Goal: Information Seeking & Learning: Learn about a topic

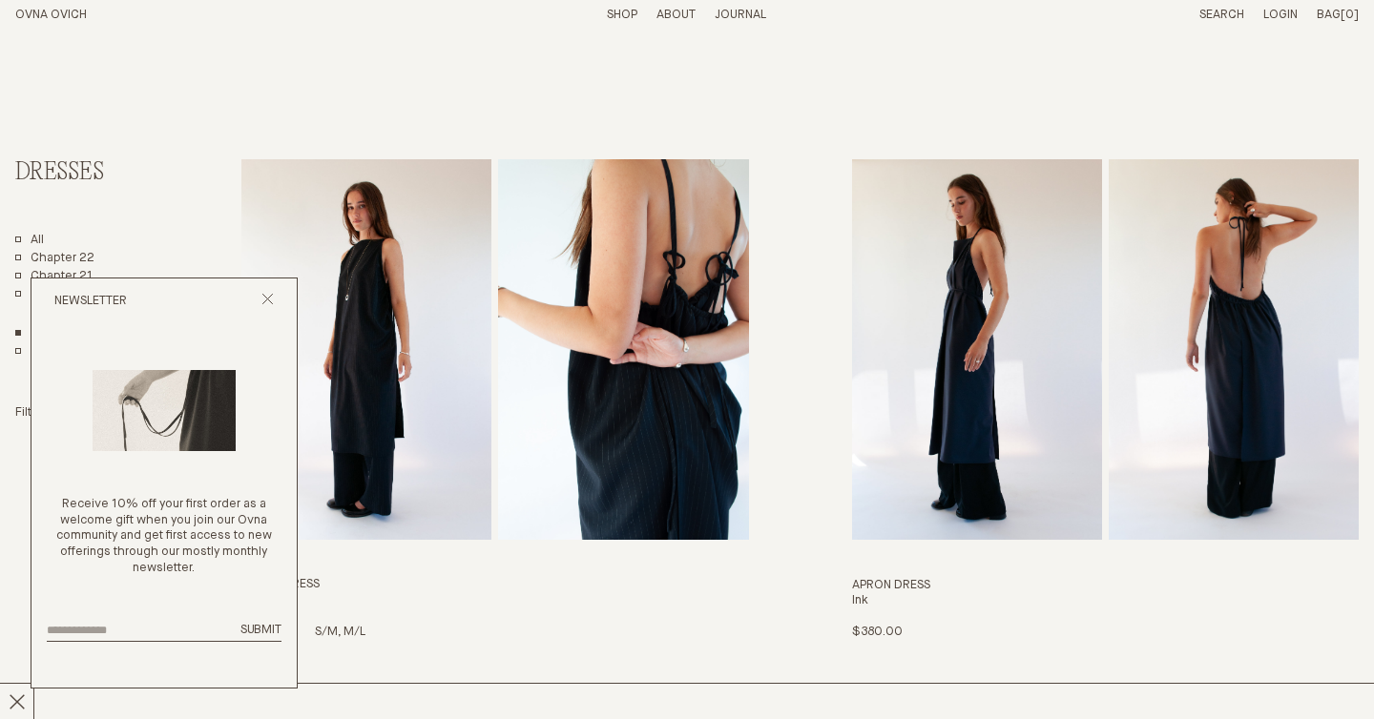
scroll to position [37, 0]
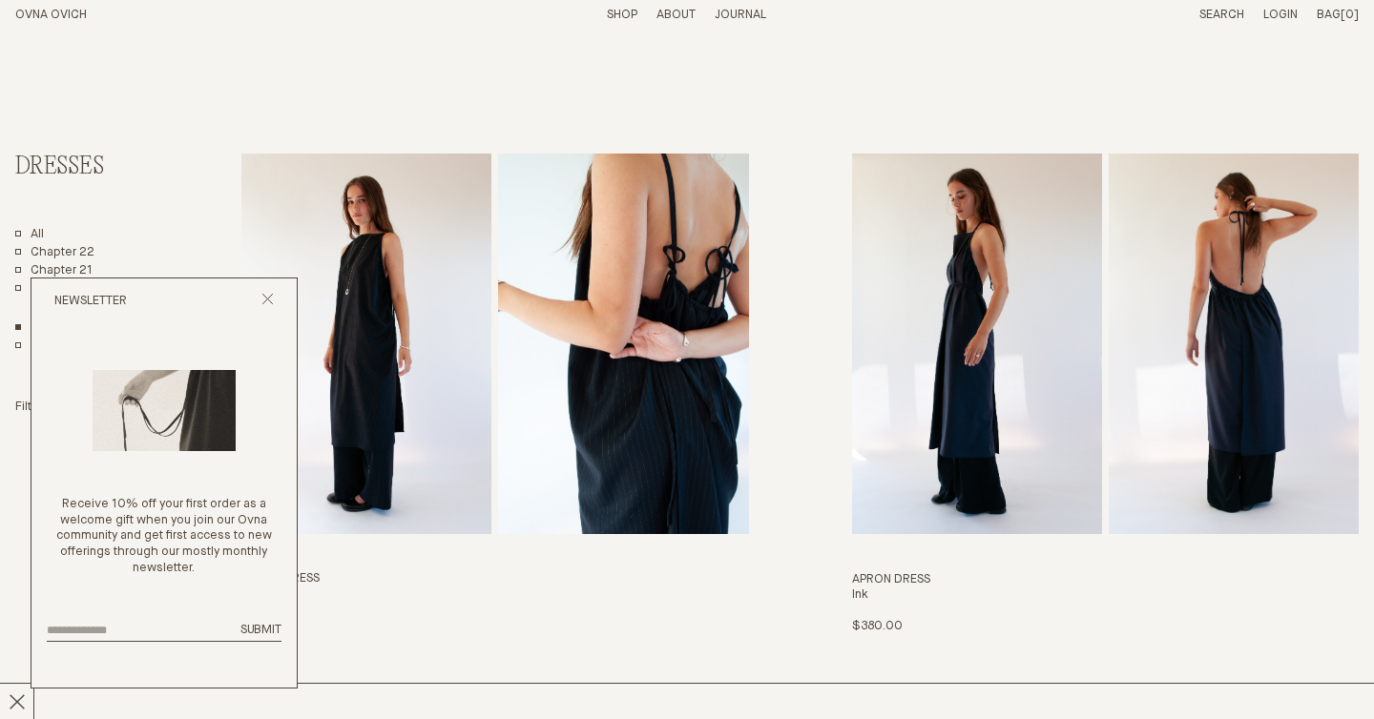
click at [279, 292] on div "Newsletter" at bounding box center [163, 302] width 265 height 46
click at [270, 297] on icon "Close popup" at bounding box center [267, 299] width 12 height 12
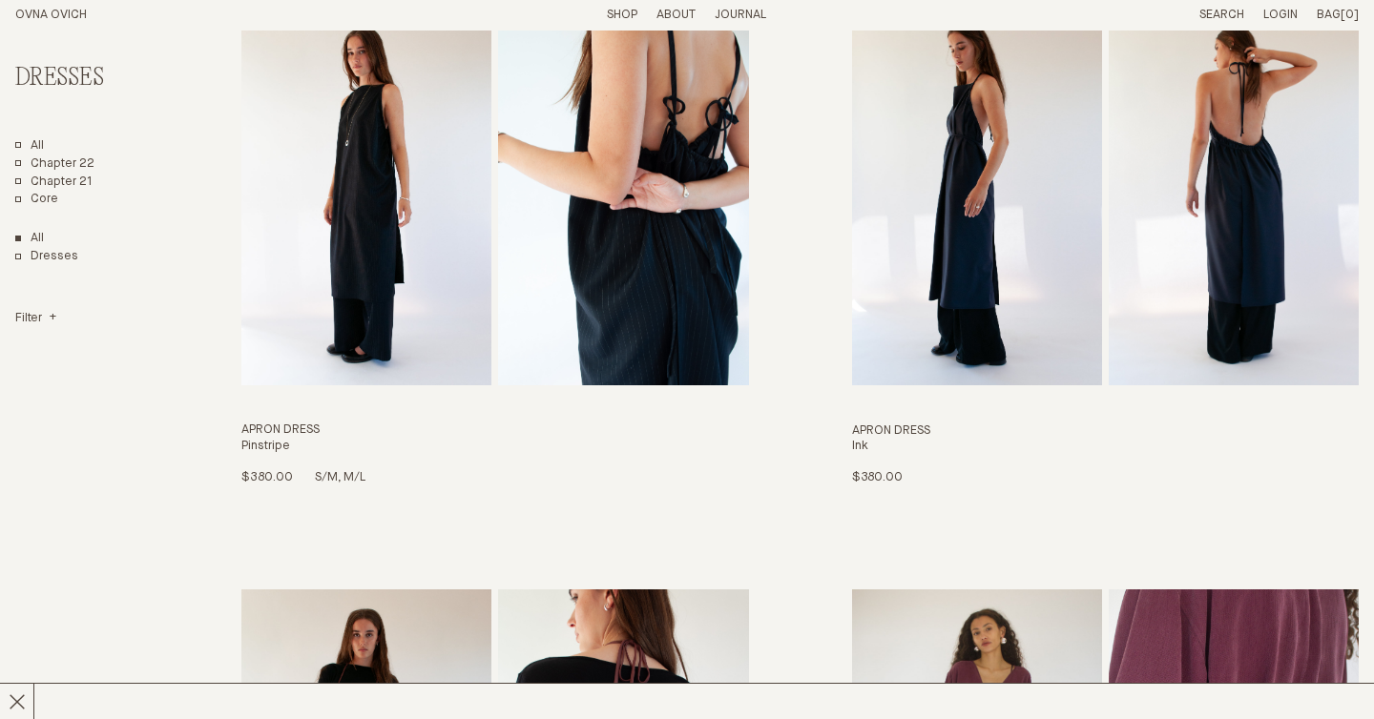
scroll to position [196, 0]
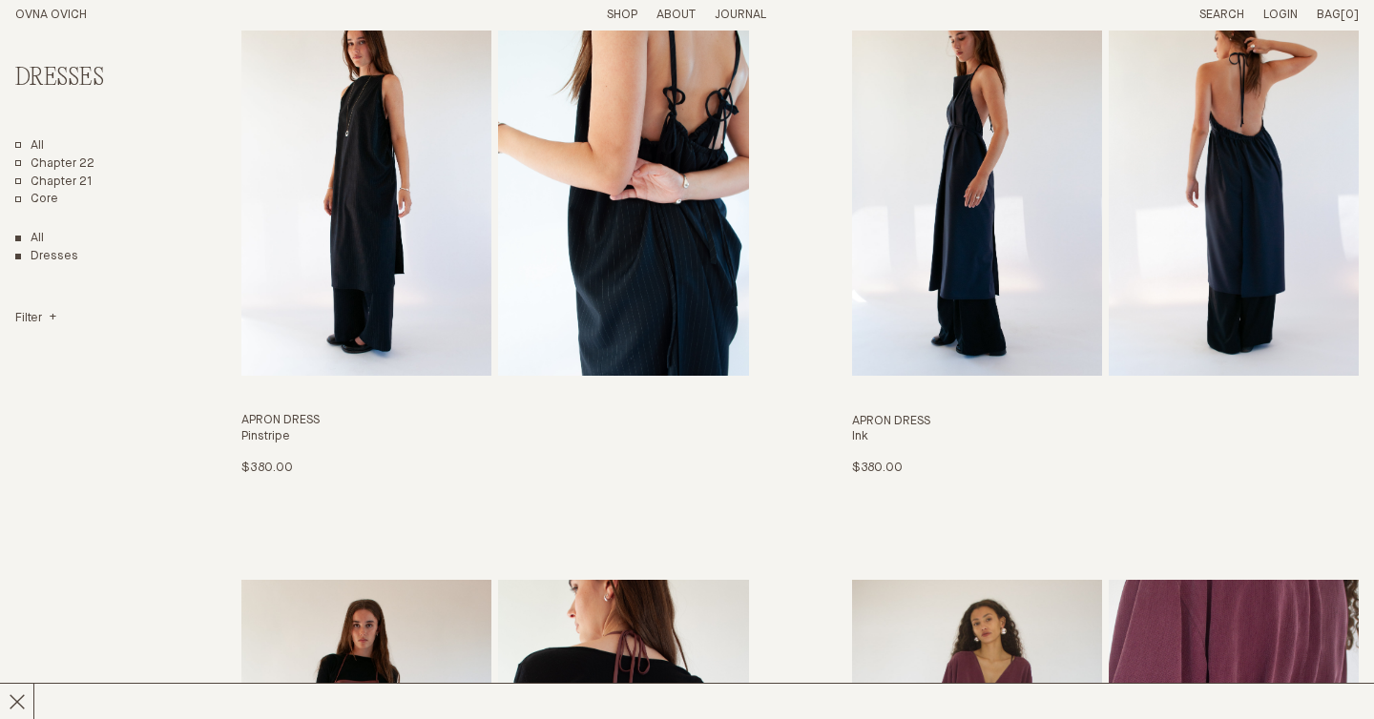
click at [63, 257] on link "Dresses" at bounding box center [46, 257] width 63 height 16
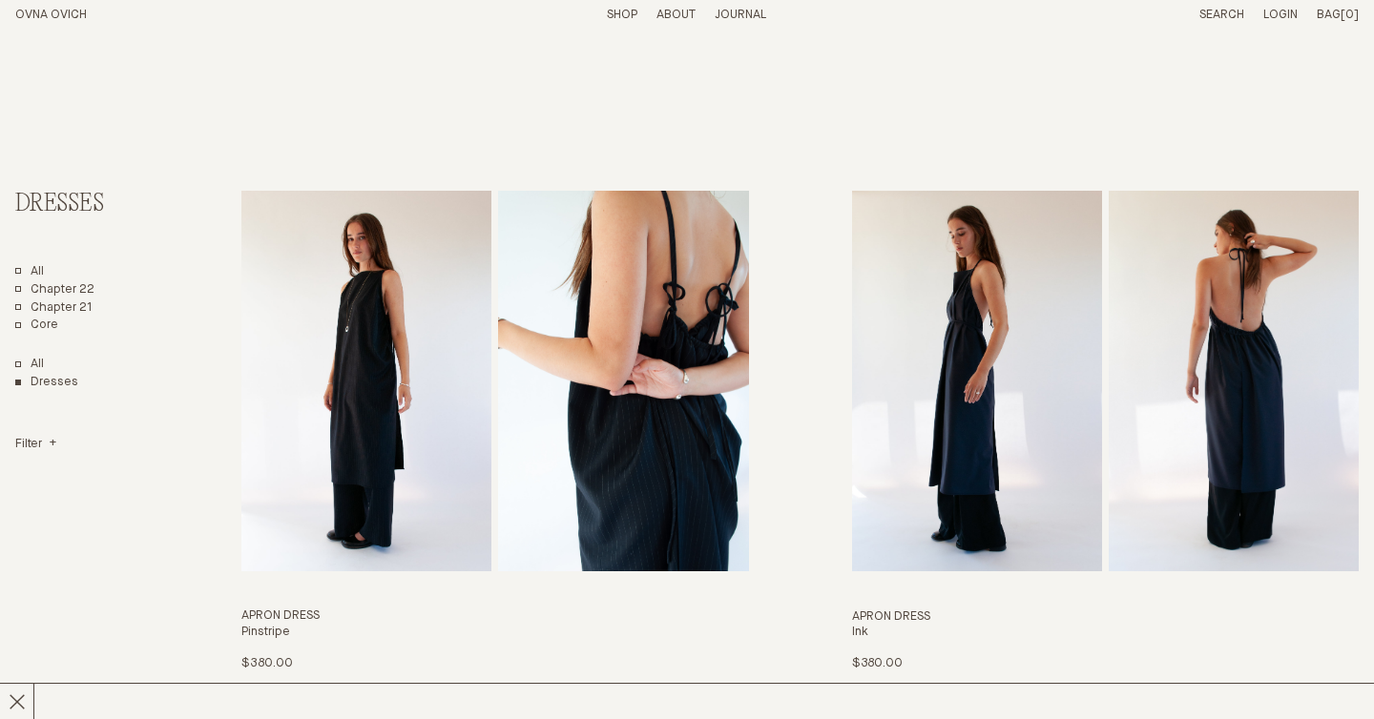
click at [682, 14] on p "About" at bounding box center [675, 16] width 39 height 16
click at [612, 12] on link "Story" at bounding box center [606, 15] width 37 height 12
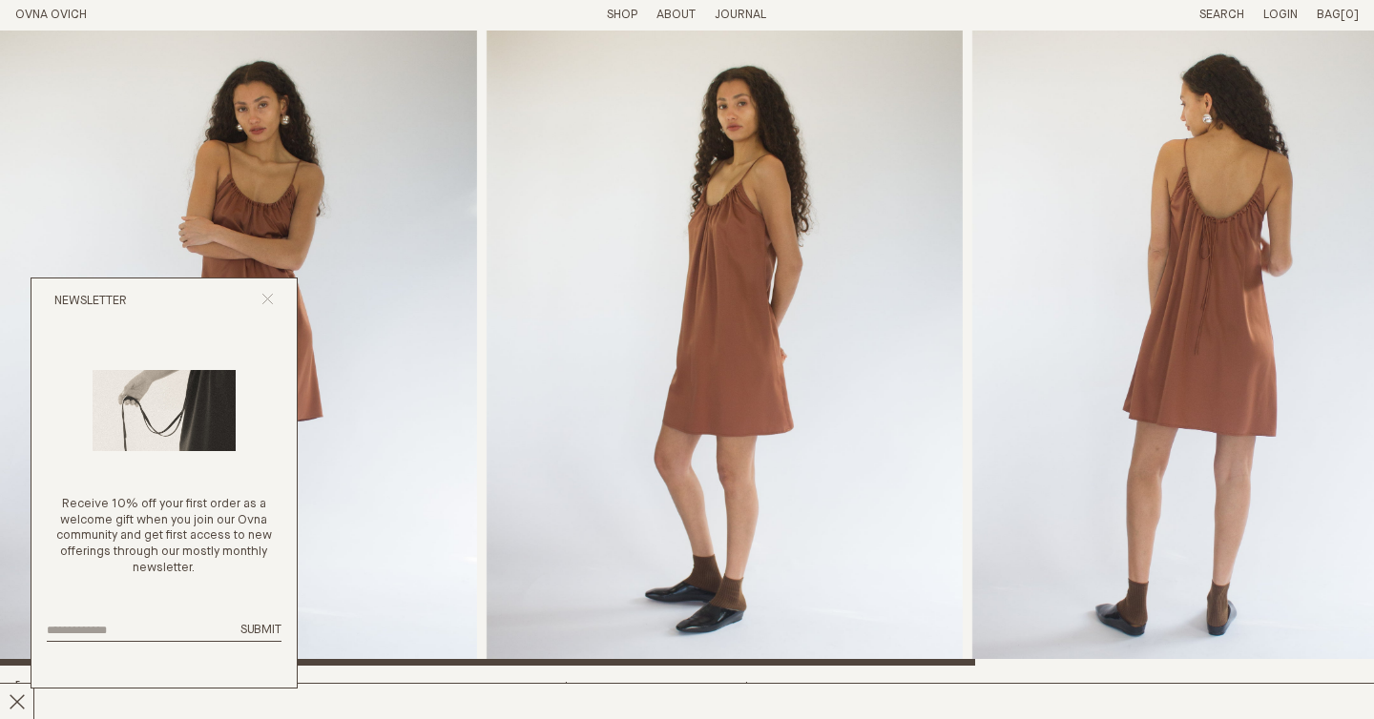
click at [265, 300] on icon "Close popup" at bounding box center [267, 299] width 12 height 12
